Goal: Transaction & Acquisition: Purchase product/service

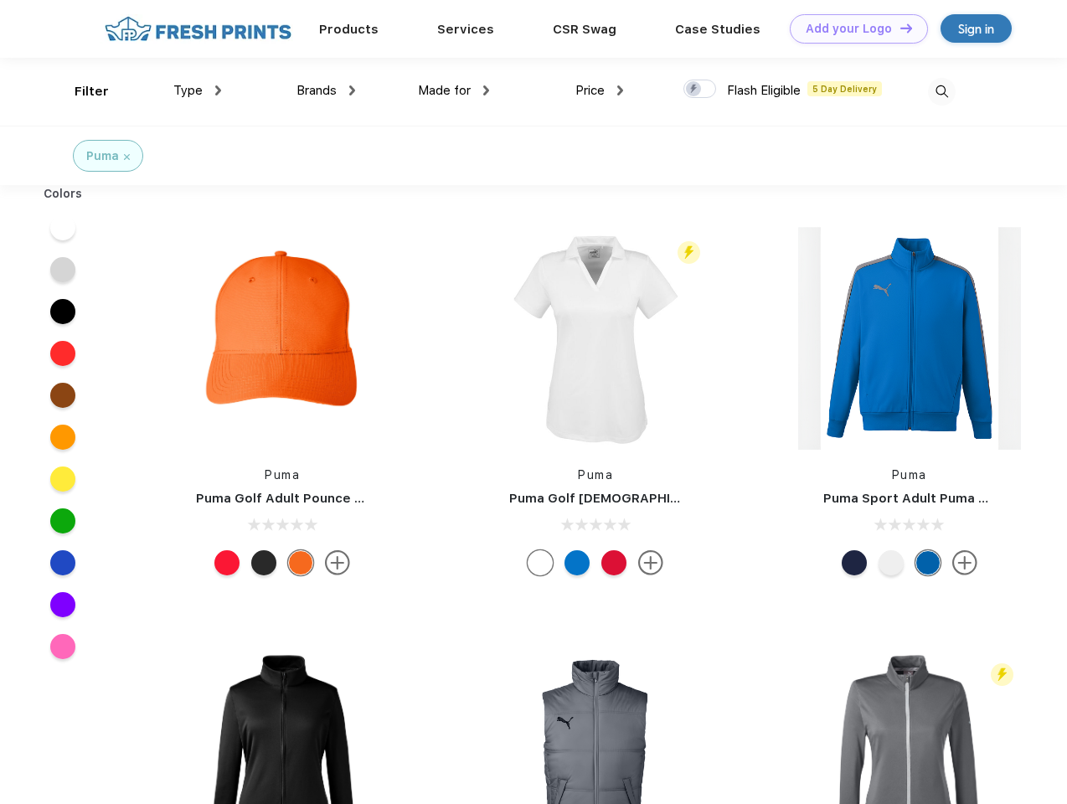
click at [852, 28] on link "Add your Logo Design Tool" at bounding box center [859, 28] width 138 height 29
click at [0, 0] on div "Design Tool" at bounding box center [0, 0] width 0 height 0
click at [898, 28] on link "Add your Logo Design Tool" at bounding box center [859, 28] width 138 height 29
click at [80, 91] on div "Filter" at bounding box center [92, 91] width 34 height 19
click at [198, 90] on span "Type" at bounding box center [187, 90] width 29 height 15
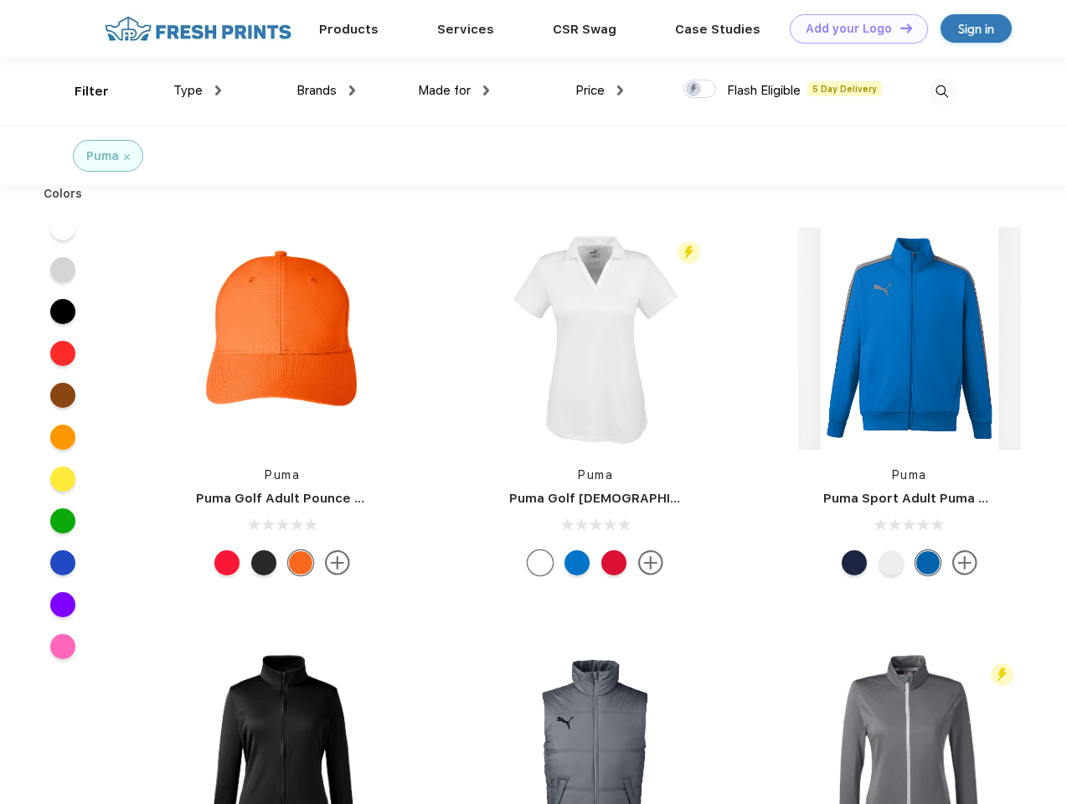
click at [326, 90] on span "Brands" at bounding box center [316, 90] width 40 height 15
click at [454, 90] on span "Made for" at bounding box center [444, 90] width 53 height 15
click at [599, 90] on span "Price" at bounding box center [589, 90] width 29 height 15
click at [700, 90] on div at bounding box center [699, 89] width 33 height 18
click at [694, 90] on input "checkbox" at bounding box center [688, 84] width 11 height 11
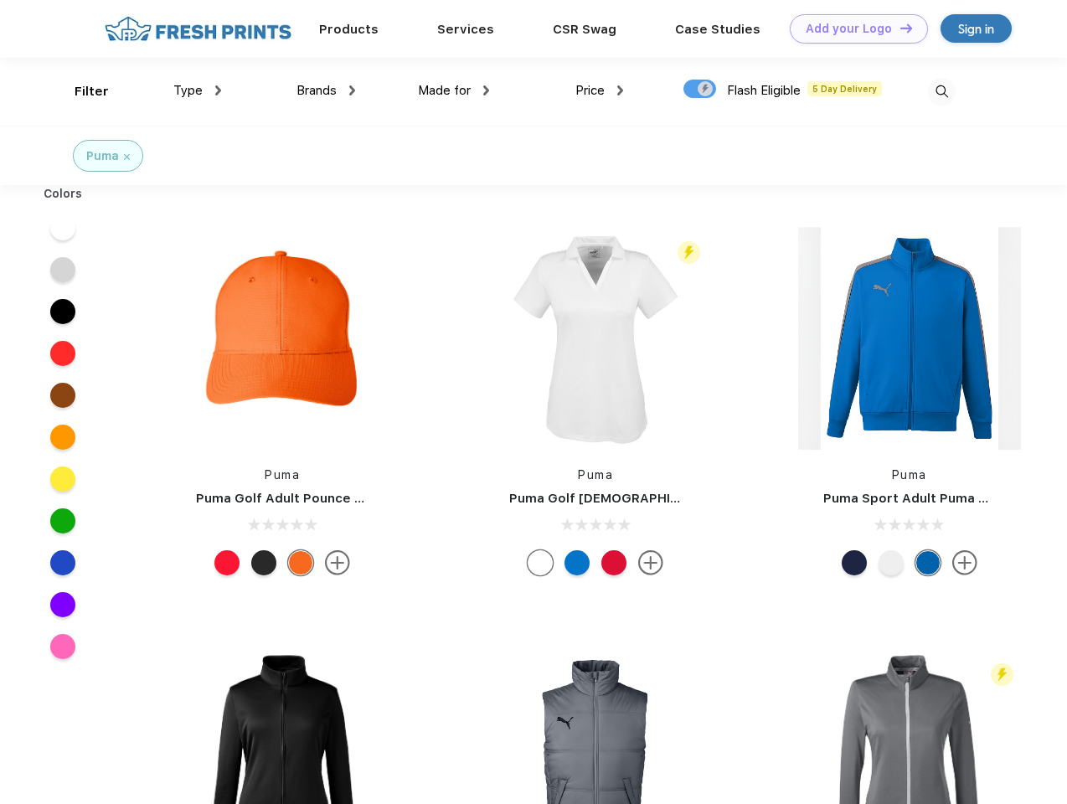
click at [941, 91] on img at bounding box center [942, 92] width 28 height 28
